Goal: Information Seeking & Learning: Find specific fact

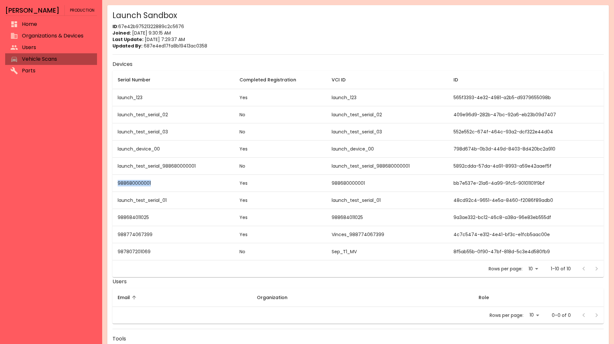
click at [69, 56] on span "Vehicle Scans" at bounding box center [57, 59] width 70 height 8
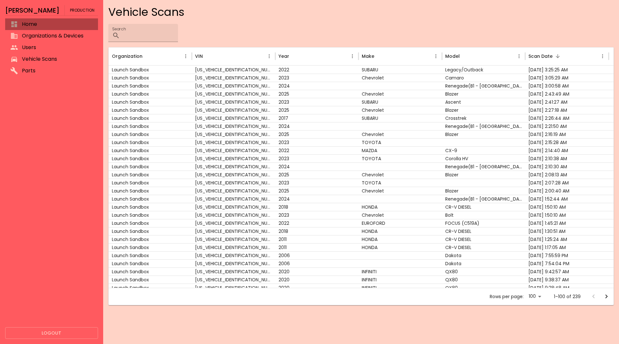
click at [55, 27] on span "Home" at bounding box center [57, 24] width 71 height 8
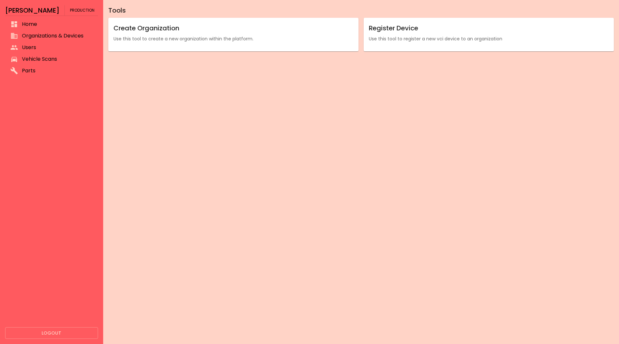
click at [54, 31] on li "Organizations & Devices" at bounding box center [51, 36] width 93 height 12
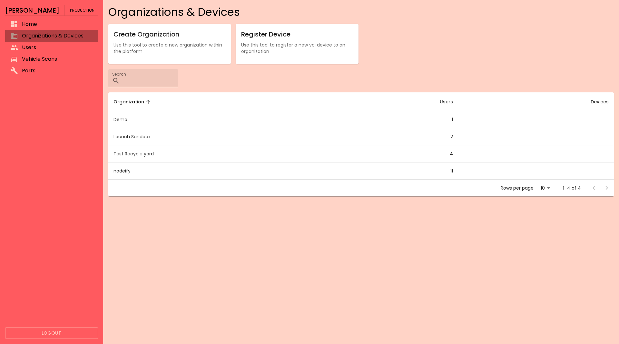
click at [56, 38] on span "Organizations & Devices" at bounding box center [57, 36] width 71 height 8
click at [55, 51] on span "Users" at bounding box center [57, 48] width 71 height 8
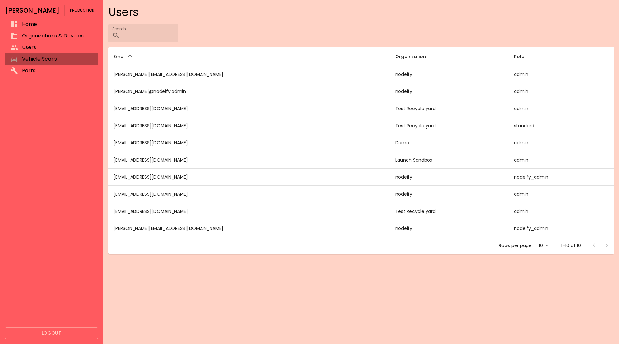
click at [53, 58] on span "Vehicle Scans" at bounding box center [57, 59] width 71 height 8
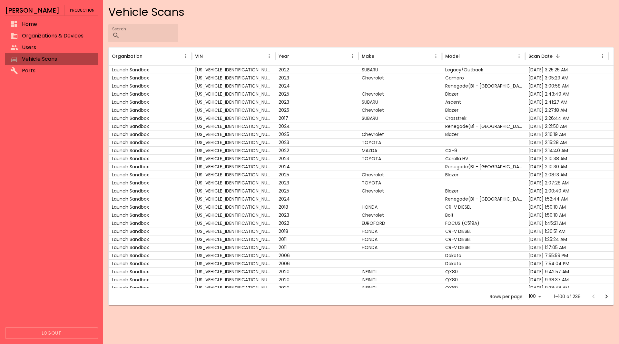
click at [53, 58] on span "Vehicle Scans" at bounding box center [57, 59] width 71 height 8
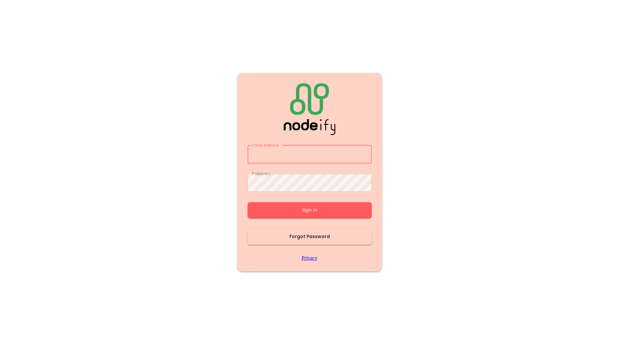
type input "**********"
click at [288, 205] on button "Sign In" at bounding box center [310, 210] width 124 height 16
type input "**********"
click at [288, 205] on button "Sign In" at bounding box center [310, 210] width 124 height 16
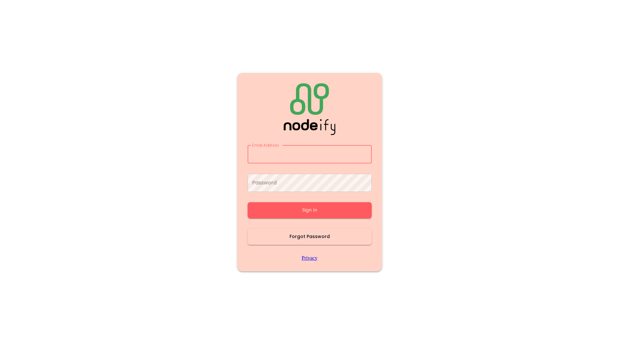
type input "**********"
click at [288, 205] on button "Sign In" at bounding box center [310, 210] width 124 height 16
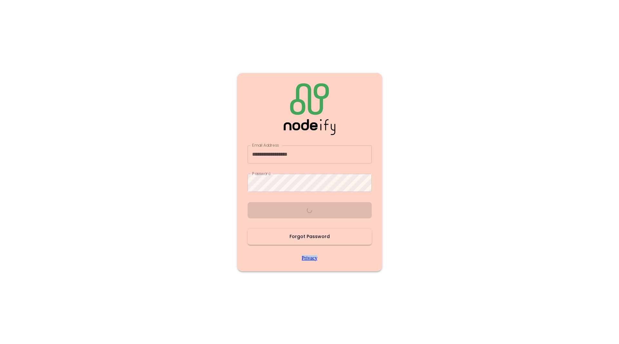
click at [288, 205] on div "**********" at bounding box center [310, 171] width 124 height 177
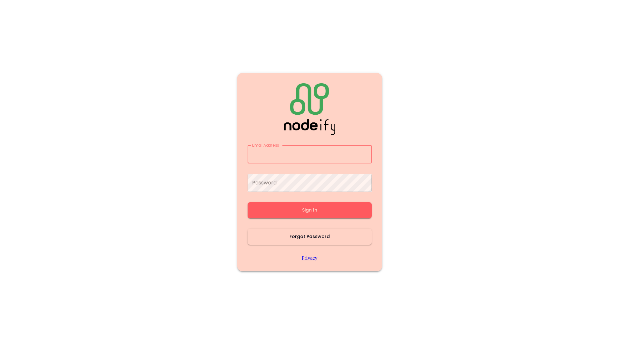
type input "**********"
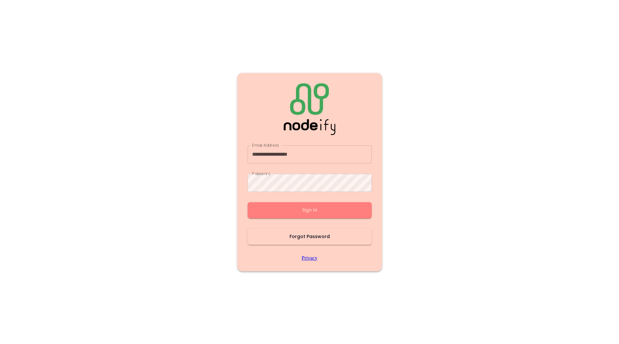
click at [288, 205] on button "Sign In" at bounding box center [310, 210] width 124 height 16
type input "**********"
click at [288, 205] on button "Sign In" at bounding box center [310, 210] width 124 height 16
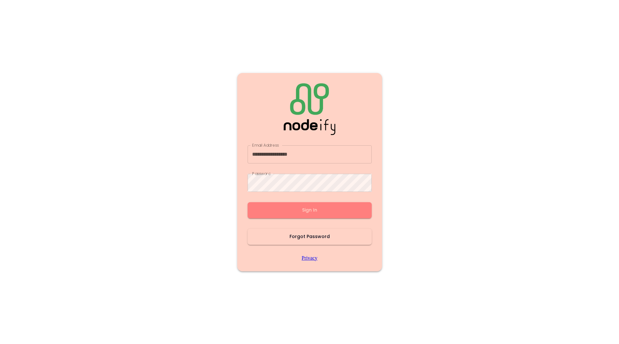
click at [288, 205] on button "Sign In" at bounding box center [310, 210] width 124 height 16
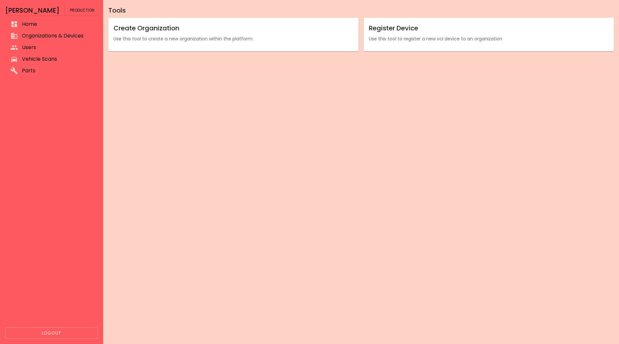
click at [288, 205] on div "Tools Create Organization Use this tool to create a new organization within the…" at bounding box center [361, 172] width 516 height 344
click at [74, 58] on span "Vehicle Scans" at bounding box center [57, 59] width 71 height 8
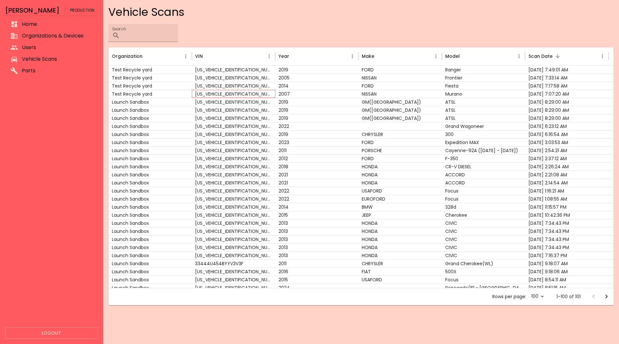
click at [272, 95] on div "[US_VEHICLE_IDENTIFICATION_NUMBER]" at bounding box center [234, 94] width 84 height 8
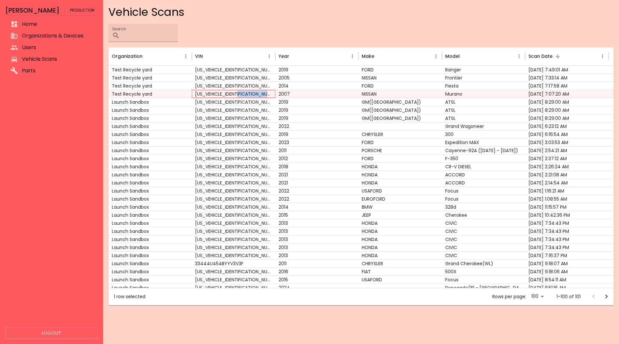
click at [272, 95] on div "[US_VEHICLE_IDENTIFICATION_NUMBER]" at bounding box center [234, 94] width 84 height 8
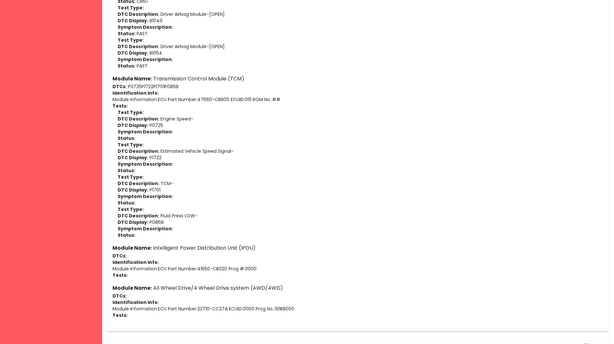
scroll to position [521, 0]
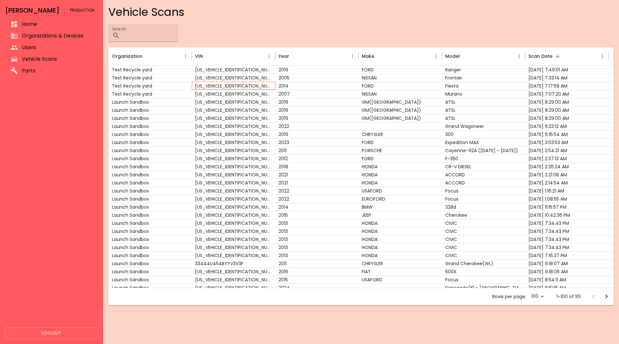
click at [247, 89] on div "[US_VEHICLE_IDENTIFICATION_NUMBER]" at bounding box center [234, 86] width 84 height 8
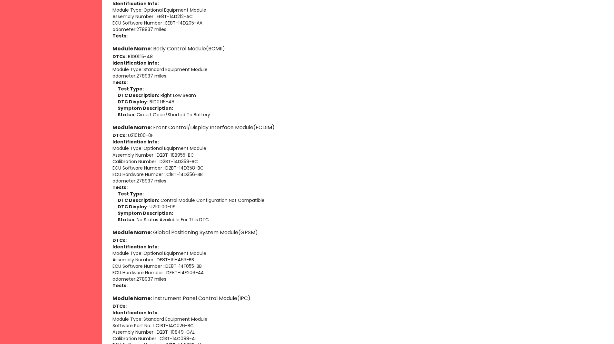
scroll to position [643, 0]
drag, startPoint x: 207, startPoint y: 274, endPoint x: 169, endPoint y: 273, distance: 37.4
click at [169, 273] on p "ECU Hardware Number : : DE8T-14F206-AA" at bounding box center [359, 271] width 492 height 6
copy p "DE8T-14F206-AA"
drag, startPoint x: 198, startPoint y: 257, endPoint x: 158, endPoint y: 255, distance: 40.1
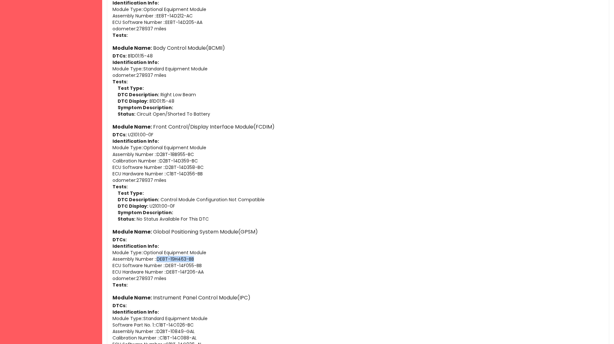
click at [158, 255] on p "Assembly Number : : DE8T-19H463-BB" at bounding box center [359, 258] width 492 height 6
copy p "DE8T-19H463-BB"
click at [211, 199] on p "DTC Description: Control Module Configuration Not Compatible" at bounding box center [361, 199] width 486 height 6
drag, startPoint x: 263, startPoint y: 236, endPoint x: 167, endPoint y: 230, distance: 95.3
click at [167, 230] on div "Module Name: Global Positioning System Module(GPSM) DTCs: Identification Info: …" at bounding box center [359, 257] width 492 height 61
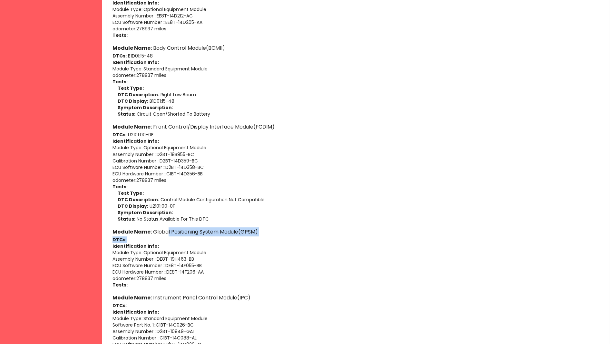
click at [167, 230] on h6 "Module Name: Global Positioning System Module(GPSM)" at bounding box center [359, 231] width 492 height 9
drag, startPoint x: 152, startPoint y: 231, endPoint x: 259, endPoint y: 230, distance: 107.7
click at [259, 230] on h6 "Module Name: Global Positioning System Module(GPSM)" at bounding box center [359, 231] width 492 height 9
copy h6 "Global Positioning System Module(GPSM)"
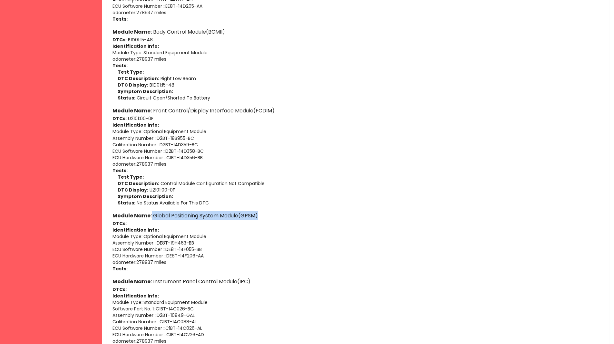
copy h6 "Global Positioning System Module(GPSM)"
drag, startPoint x: 202, startPoint y: 241, endPoint x: 158, endPoint y: 243, distance: 43.3
click at [158, 243] on p "Assembly Number : : DE8T-19H463-BB" at bounding box center [359, 242] width 492 height 6
copy p "DE8T-19H463-BB"
click at [199, 253] on p "ECU Hardware Number : : DE8T-14F206-AA" at bounding box center [359, 255] width 492 height 6
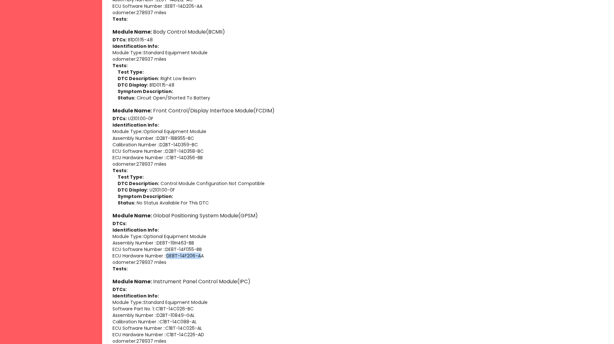
drag, startPoint x: 200, startPoint y: 254, endPoint x: 170, endPoint y: 254, distance: 30.0
click at [170, 254] on p "ECU Hardware Number : : DE8T-14F206-AA" at bounding box center [359, 255] width 492 height 6
copy p "DE8T-14F206-A"
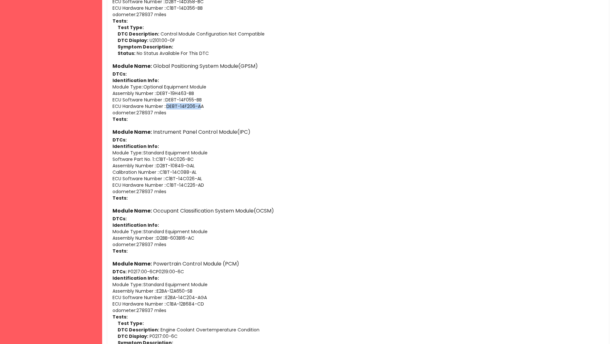
scroll to position [809, 0]
drag, startPoint x: 208, startPoint y: 186, endPoint x: 170, endPoint y: 182, distance: 38.2
click at [170, 182] on p "ECU Hardware Number : : C1BT-14C226-AD" at bounding box center [359, 184] width 492 height 6
copy p "C1BT-14C226-AD"
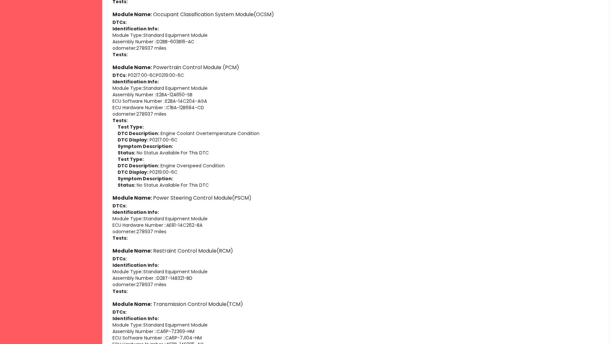
scroll to position [1005, 0]
drag, startPoint x: 201, startPoint y: 41, endPoint x: 158, endPoint y: 43, distance: 42.6
click at [158, 43] on p "Assembly Number : : D2BB-603B16-AC" at bounding box center [359, 41] width 492 height 6
copy p "D2BB-603B16-AC"
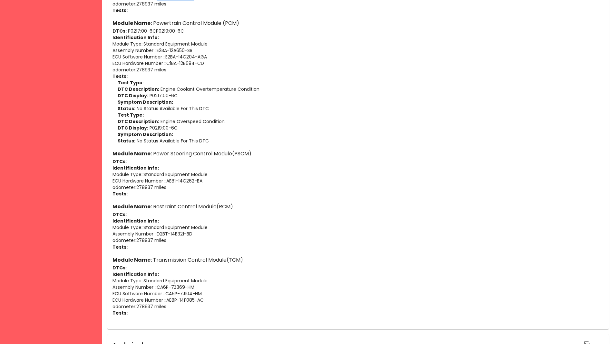
scroll to position [1069, 0]
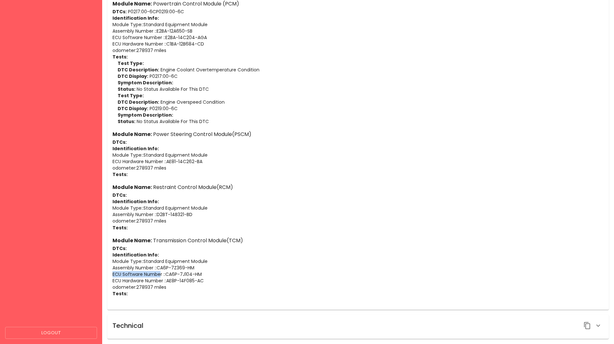
drag, startPoint x: 206, startPoint y: 270, endPoint x: 161, endPoint y: 273, distance: 44.6
click at [161, 273] on div "Module Name: Transmission Control Module(TCM) DTCs: Identification Info: Module…" at bounding box center [359, 266] width 492 height 61
click at [161, 273] on p "ECU Software Number : : CA6P-7J104-HM" at bounding box center [359, 274] width 492 height 6
click at [203, 278] on p "ECU Hardware Number : : AE8P-14F085-AC" at bounding box center [359, 280] width 492 height 6
drag, startPoint x: 204, startPoint y: 279, endPoint x: 199, endPoint y: 279, distance: 4.5
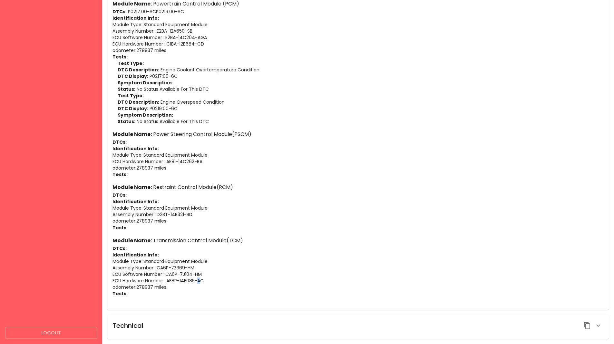
click at [199, 279] on p "ECU Hardware Number : : AE8P-14F085-AC" at bounding box center [359, 280] width 492 height 6
click at [202, 280] on p "ECU Hardware Number : : AE8P-14F085-AC" at bounding box center [359, 280] width 492 height 6
drag, startPoint x: 183, startPoint y: 278, endPoint x: 169, endPoint y: 279, distance: 14.0
click at [169, 279] on p "ECU Hardware Number : : AE8P-14F085-AC" at bounding box center [359, 280] width 492 height 6
copy p "AE8P-14F085-AC"
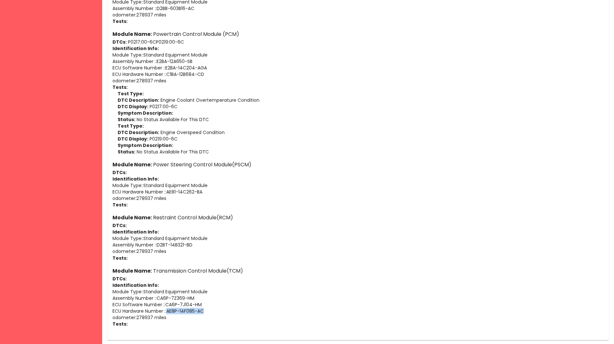
scroll to position [1020, 0]
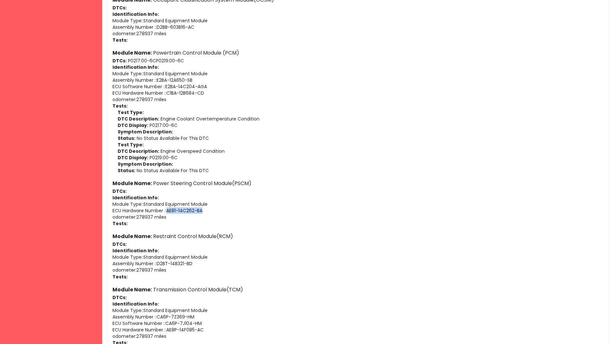
drag, startPoint x: 189, startPoint y: 212, endPoint x: 169, endPoint y: 208, distance: 20.3
click at [169, 208] on p "ECU Hardware Number : : AE81-14C262-BA" at bounding box center [359, 210] width 492 height 6
copy p "AE81-14C262-BA"
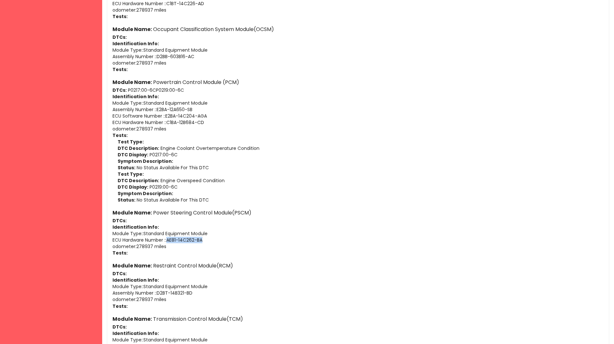
scroll to position [990, 0]
drag, startPoint x: 213, startPoint y: 125, endPoint x: 169, endPoint y: 122, distance: 43.6
click at [169, 122] on p "ECU Hardware Number : : C1BA-12B684-CD" at bounding box center [359, 122] width 492 height 6
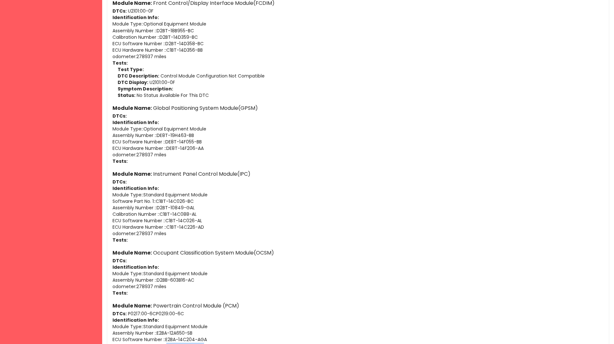
scroll to position [758, 0]
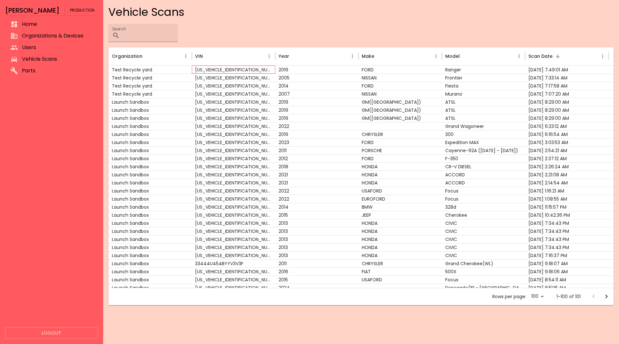
click at [227, 71] on div "[US_VEHICLE_IDENTIFICATION_NUMBER]" at bounding box center [234, 69] width 84 height 8
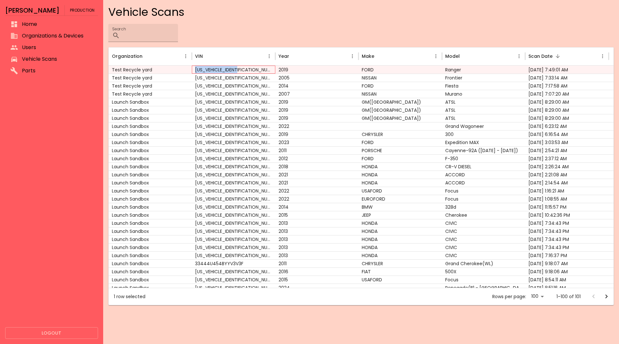
click at [227, 71] on div "[US_VEHICLE_IDENTIFICATION_NUMBER]" at bounding box center [234, 69] width 84 height 8
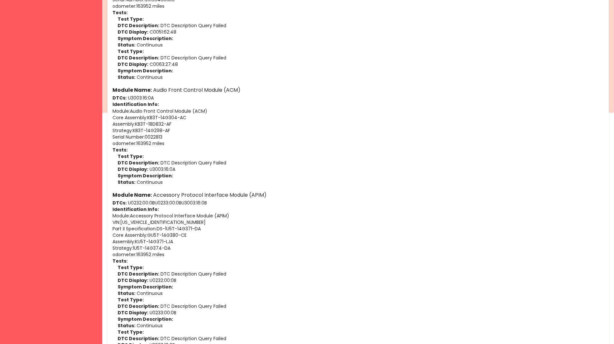
scroll to position [231, 0]
drag, startPoint x: 180, startPoint y: 241, endPoint x: 138, endPoint y: 238, distance: 42.0
click at [138, 238] on p "Assembly : KU5T-14G371-LJA" at bounding box center [359, 241] width 492 height 6
